Goal: Navigation & Orientation: Find specific page/section

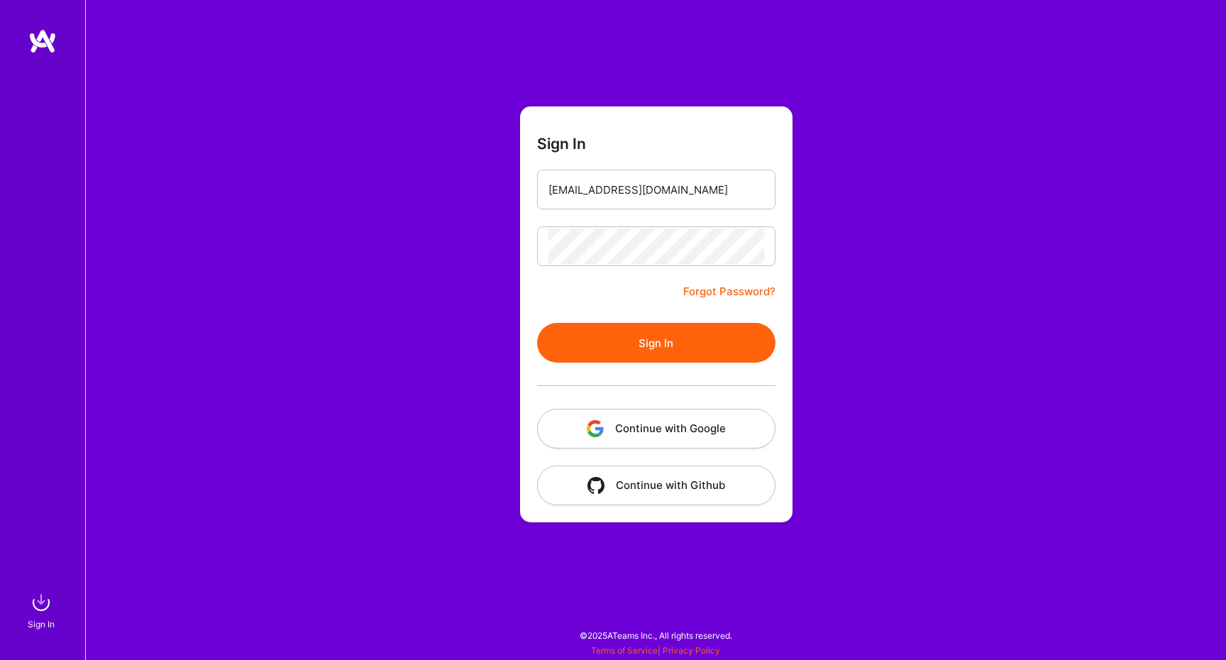
click at [667, 338] on button "Sign In" at bounding box center [656, 343] width 238 height 40
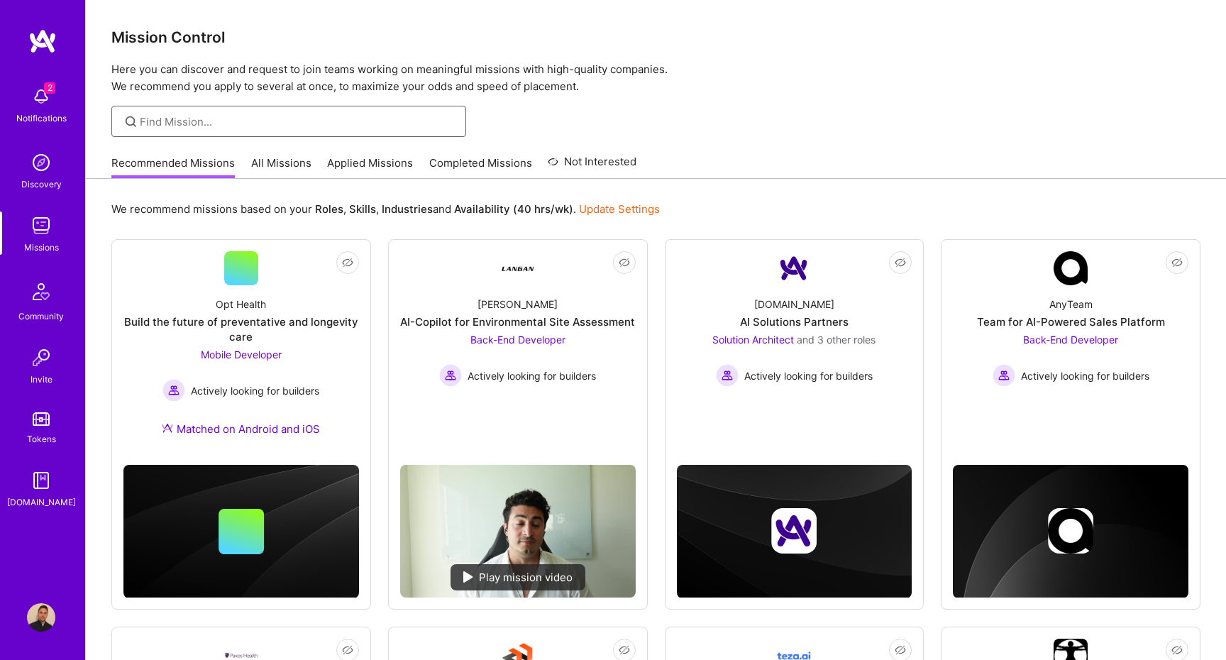
click at [306, 114] on input at bounding box center [298, 121] width 316 height 15
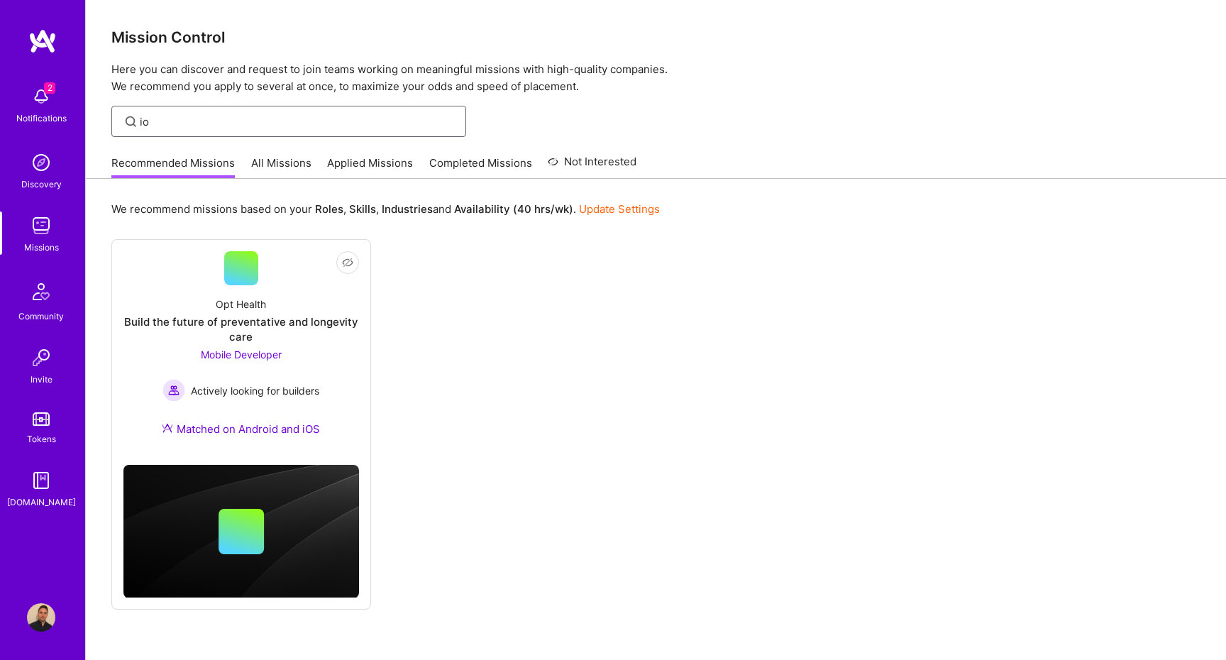
type input "i"
